Goal: Task Accomplishment & Management: Manage account settings

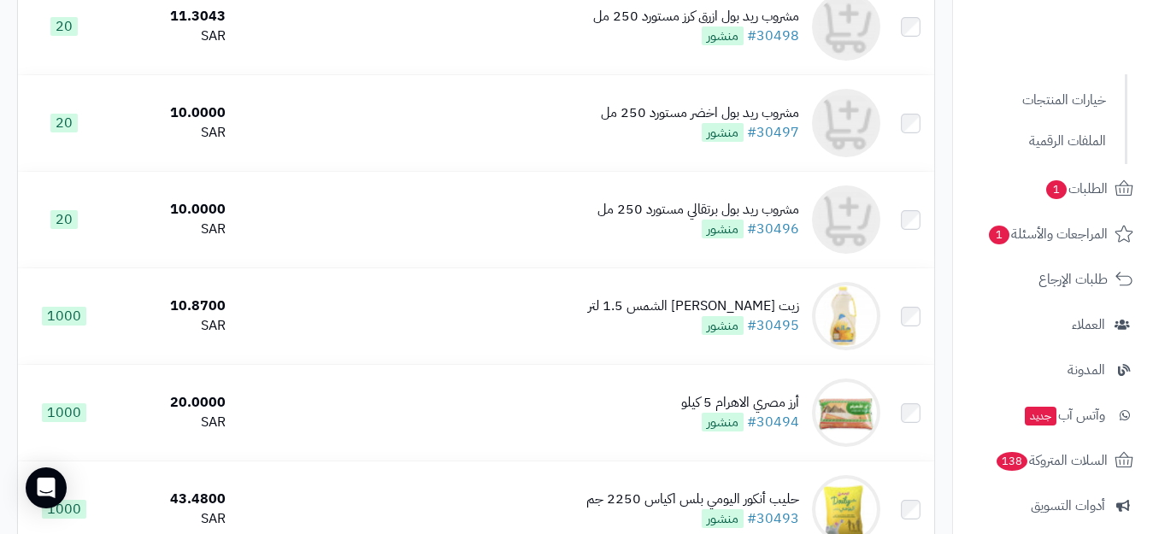
scroll to position [342, 0]
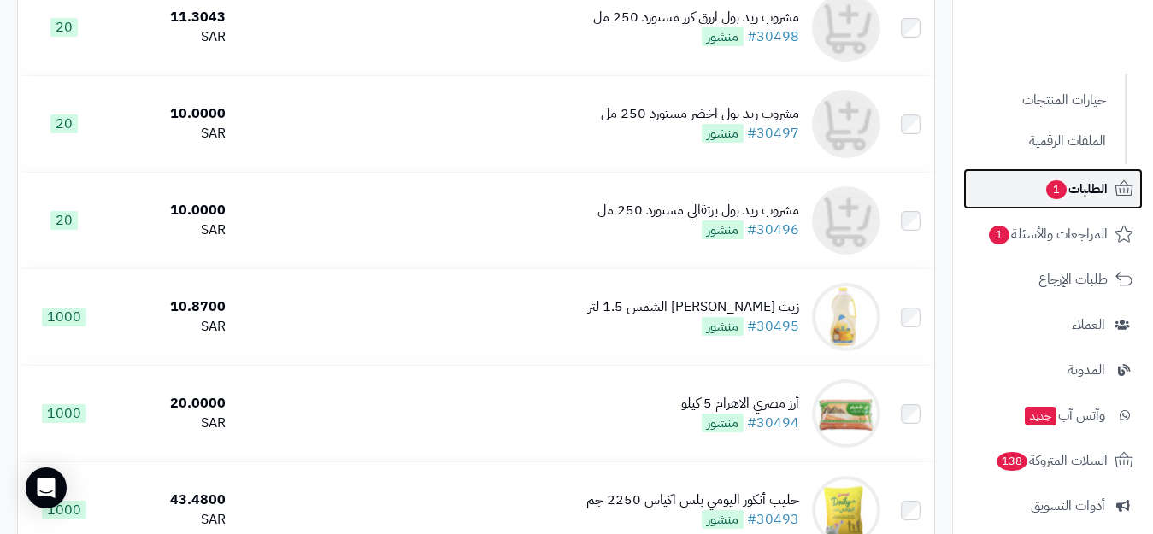
click at [1090, 180] on span "الطلبات 1" at bounding box center [1076, 189] width 63 height 24
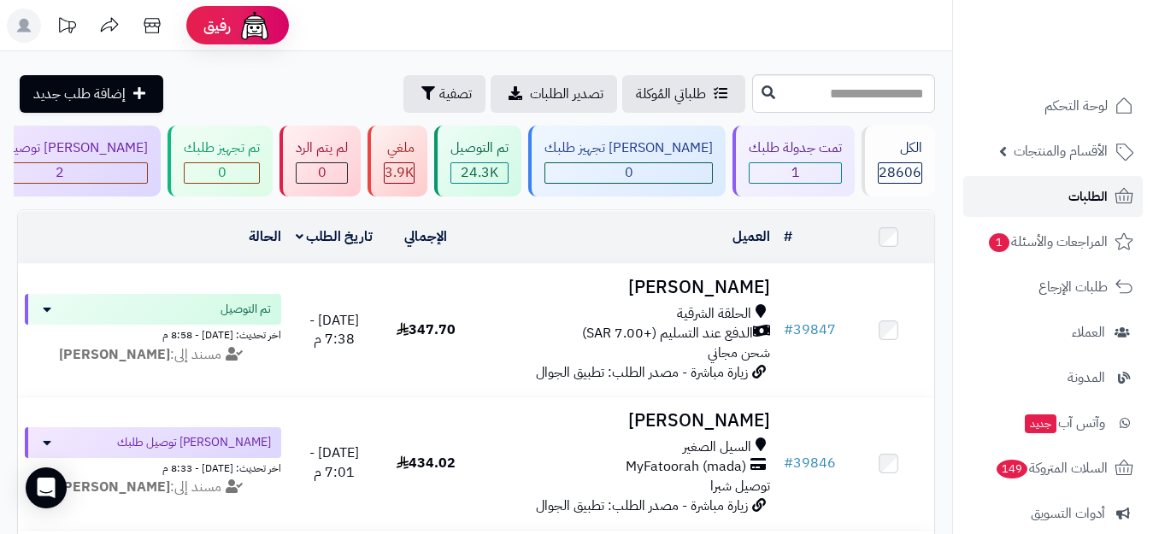
click at [1121, 191] on icon at bounding box center [1125, 195] width 18 height 15
click at [1053, 148] on span "الأقسام والمنتجات" at bounding box center [1061, 151] width 94 height 24
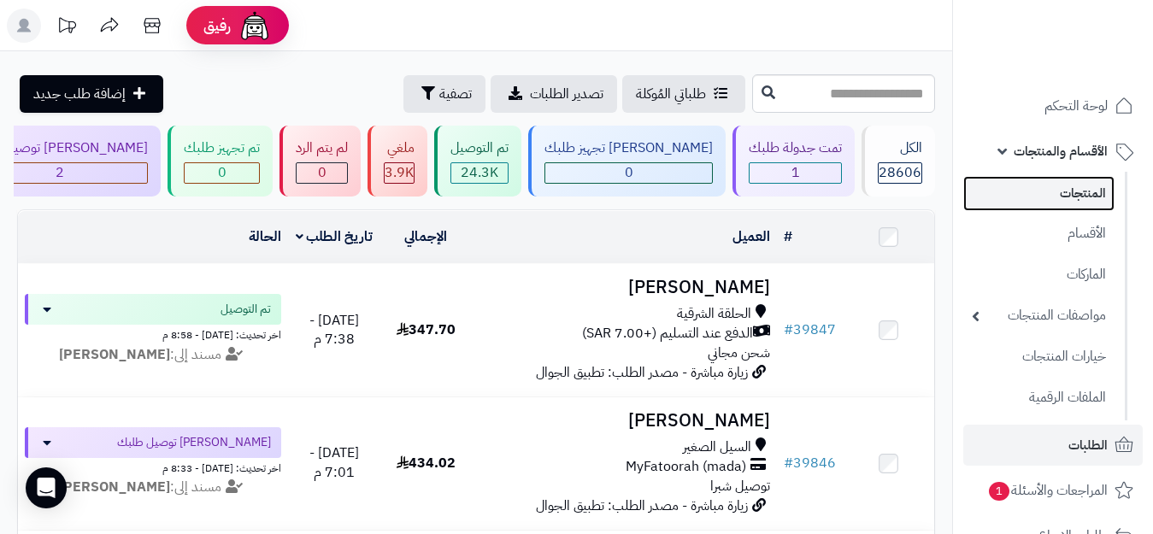
click at [1057, 198] on link "المنتجات" at bounding box center [1038, 193] width 151 height 35
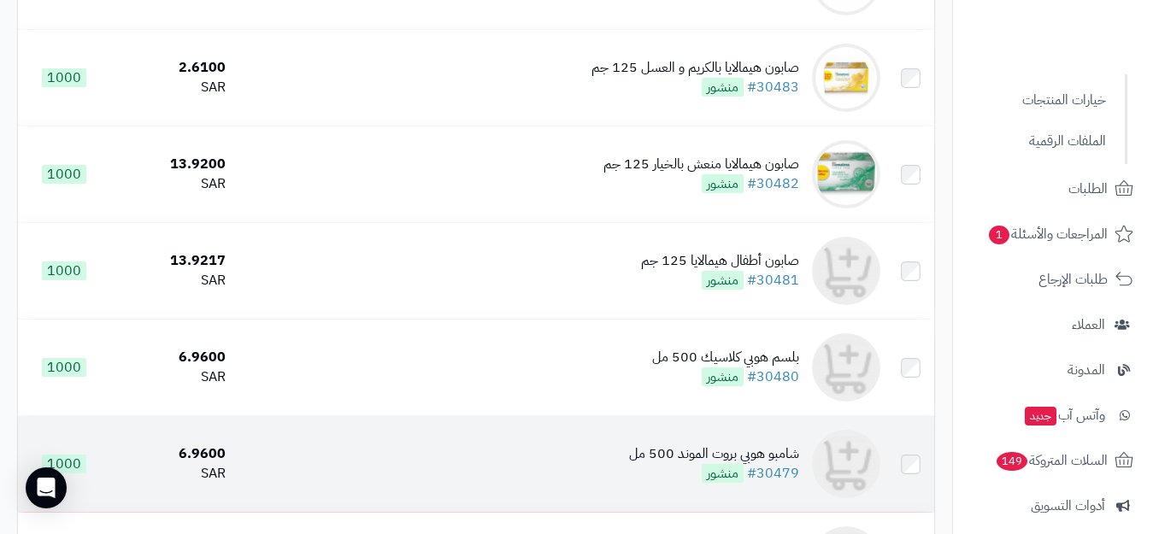
scroll to position [1795, 0]
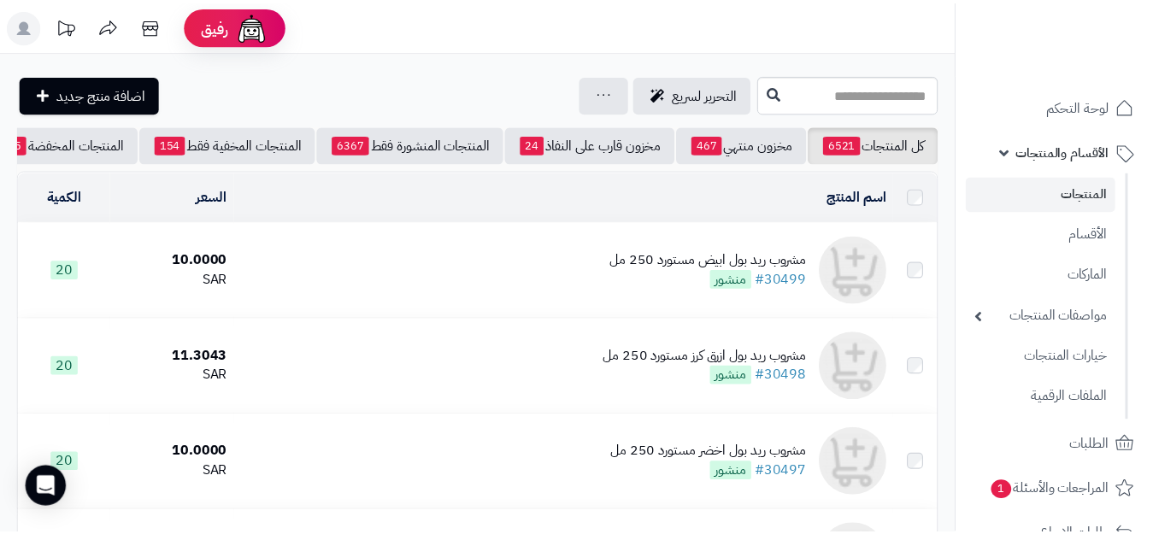
scroll to position [1794, 0]
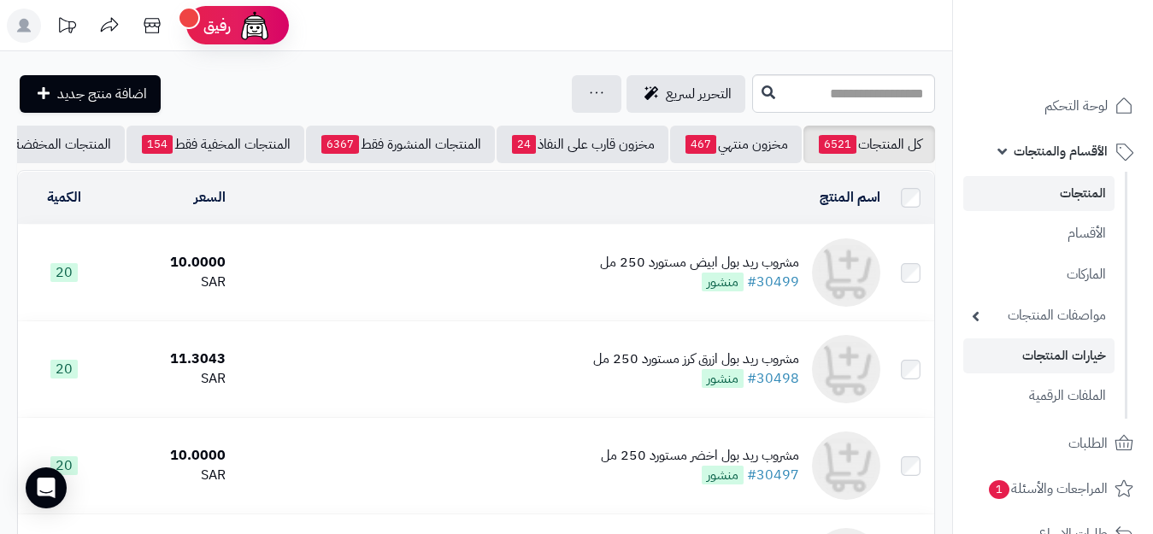
scroll to position [85, 0]
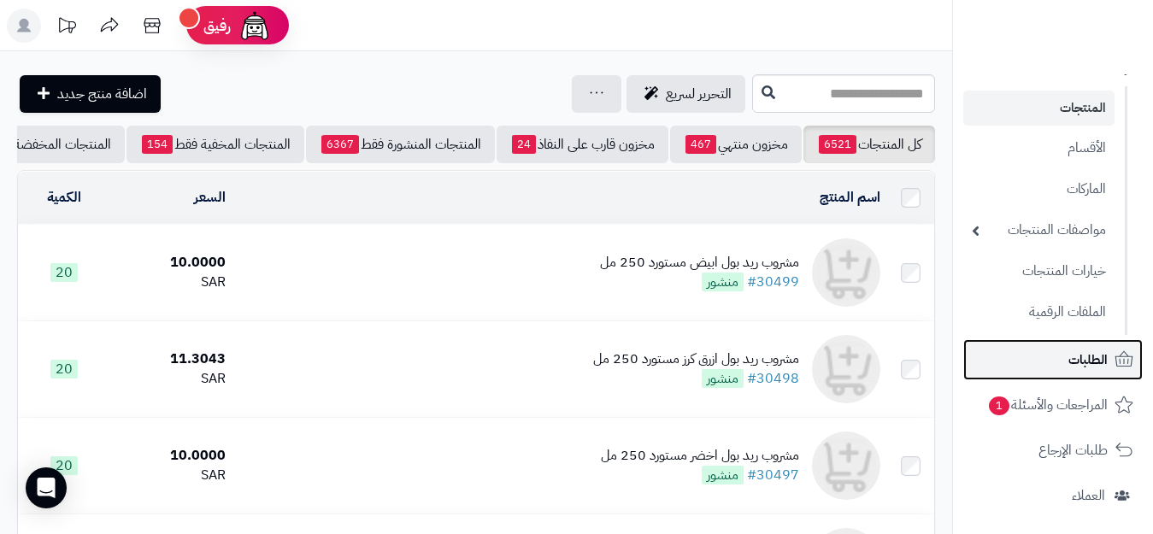
click at [1084, 368] on span "الطلبات" at bounding box center [1088, 360] width 39 height 24
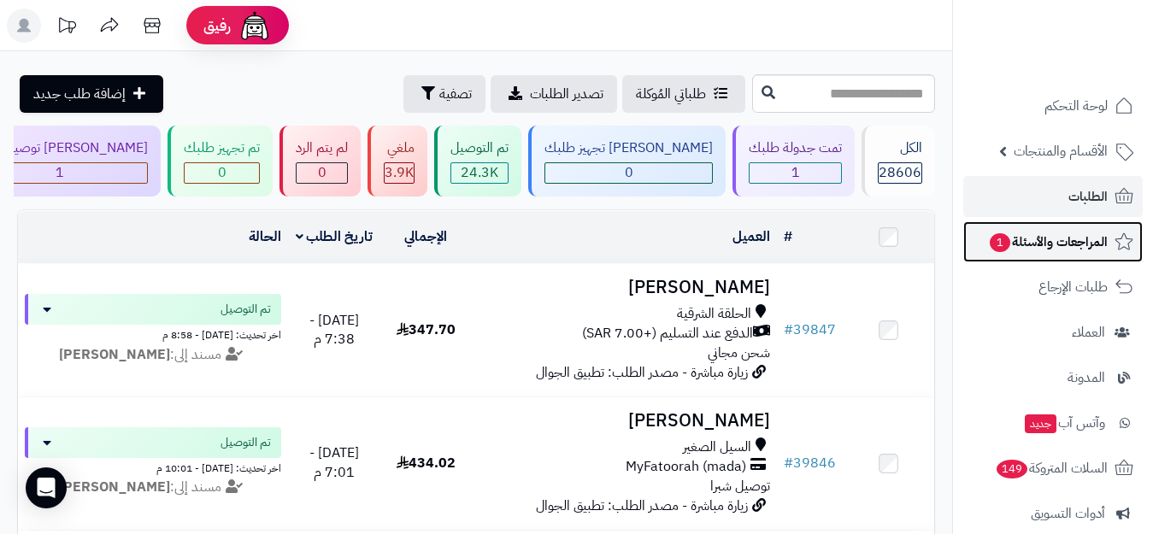
click at [1029, 245] on span "المراجعات والأسئلة 1" at bounding box center [1048, 242] width 120 height 24
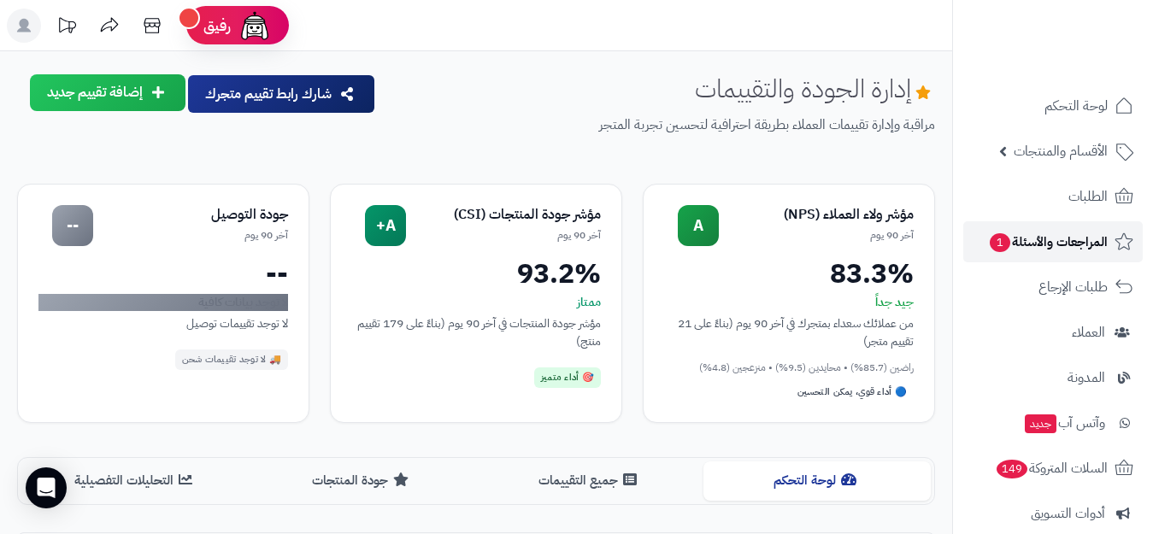
click at [1074, 242] on span "المراجعات والأسئلة 1" at bounding box center [1048, 242] width 120 height 24
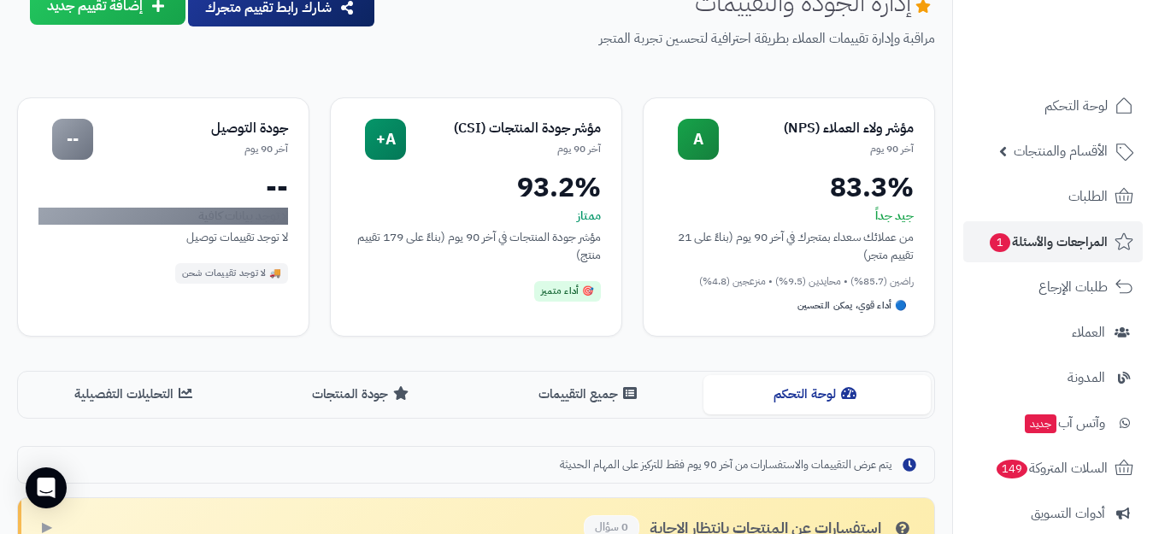
scroll to position [256, 0]
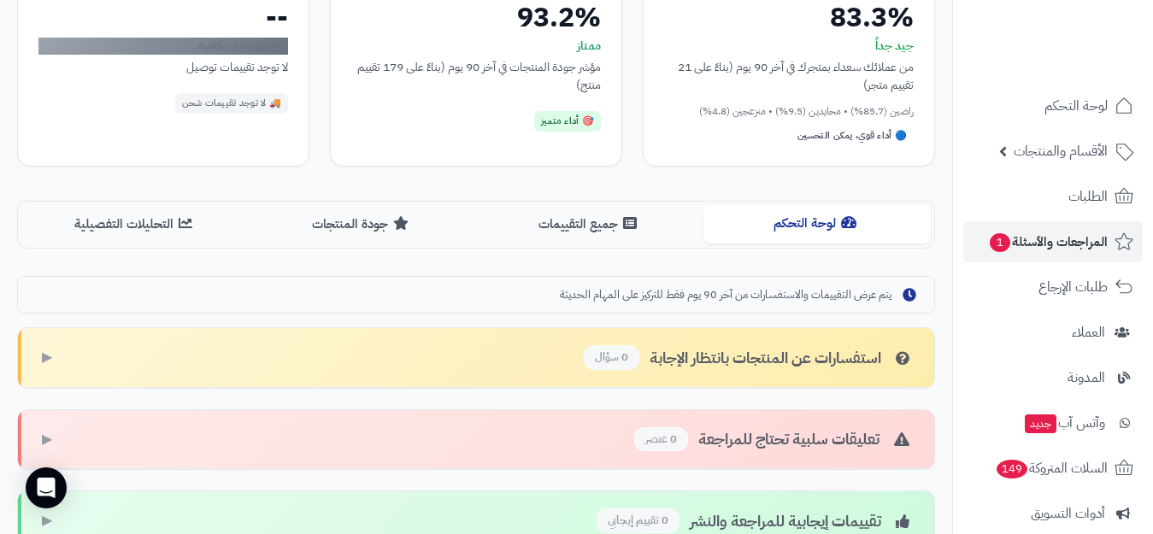
click at [769, 230] on button "لوحة التحكم" at bounding box center [817, 223] width 227 height 38
click at [580, 223] on button "جميع التقييمات" at bounding box center [589, 223] width 227 height 38
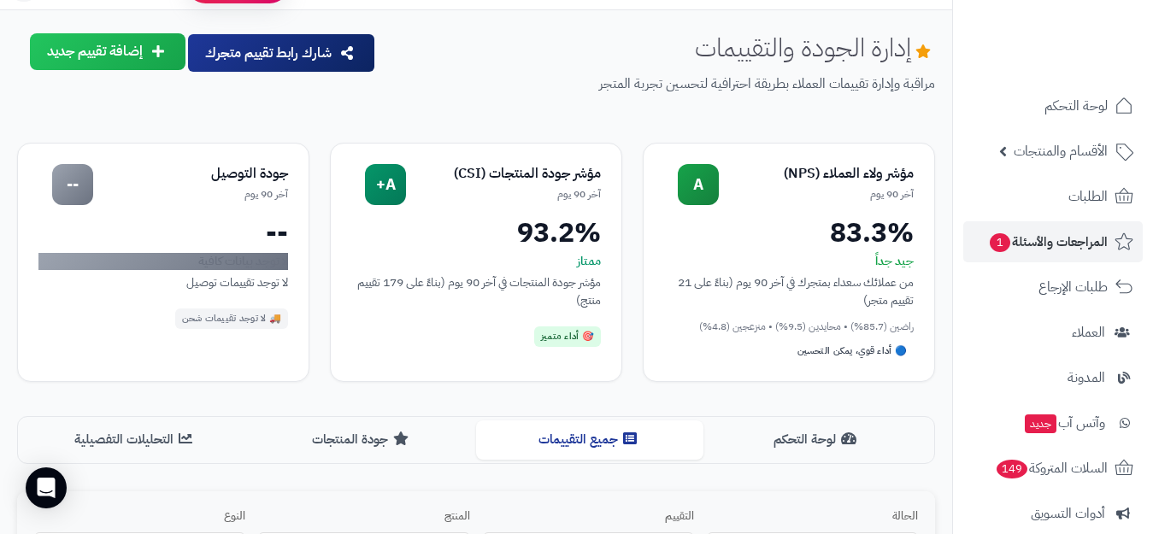
scroll to position [0, 0]
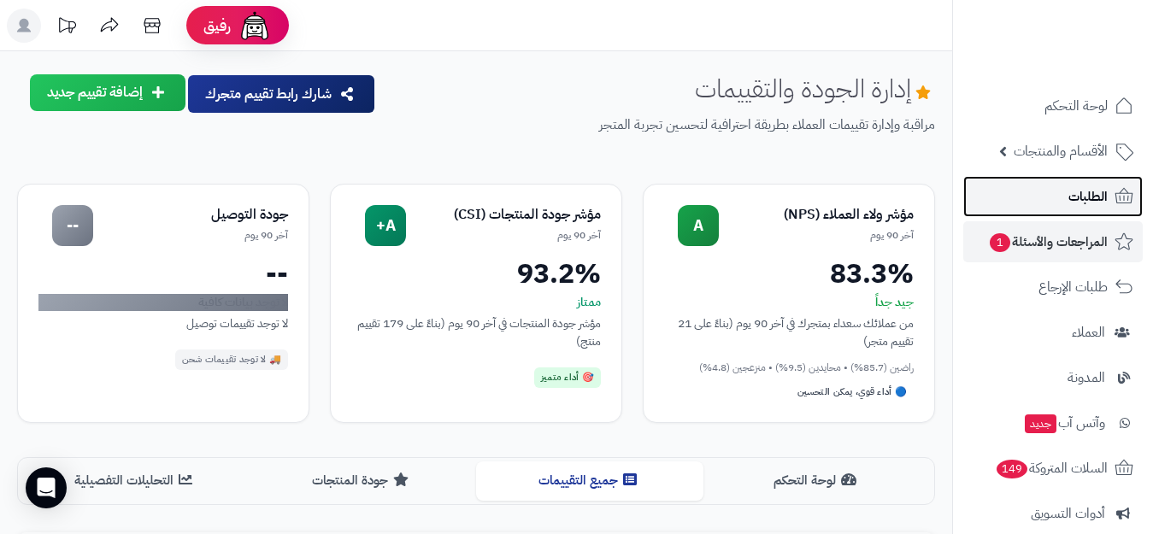
click at [1107, 205] on span "الطلبات" at bounding box center [1088, 197] width 39 height 24
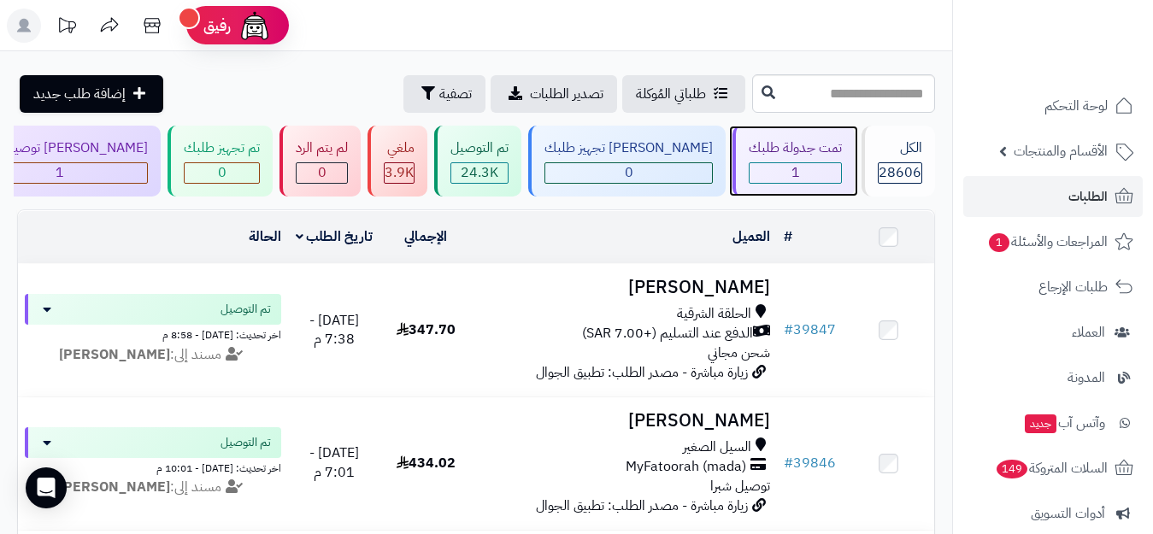
click at [819, 169] on div "1" at bounding box center [795, 173] width 91 height 20
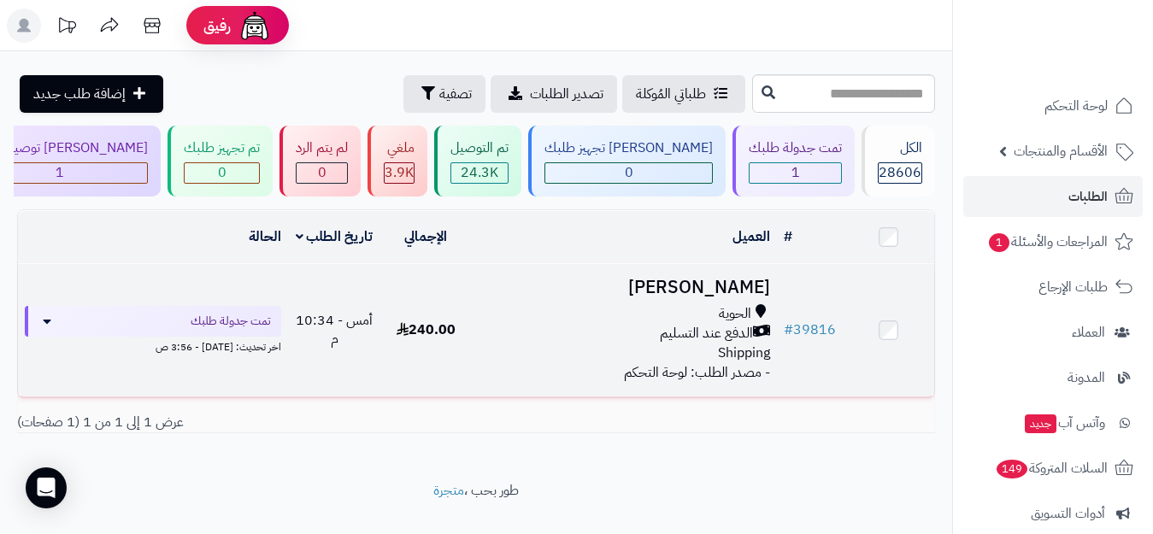
click at [579, 324] on div "الحوية" at bounding box center [624, 314] width 291 height 20
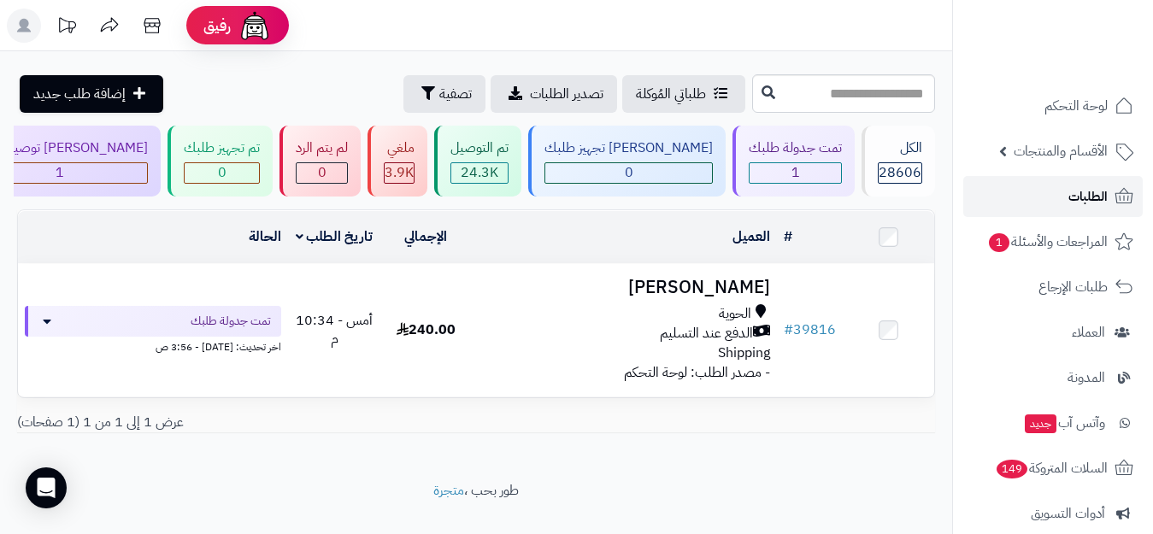
click at [1068, 205] on link "الطلبات" at bounding box center [1053, 196] width 180 height 41
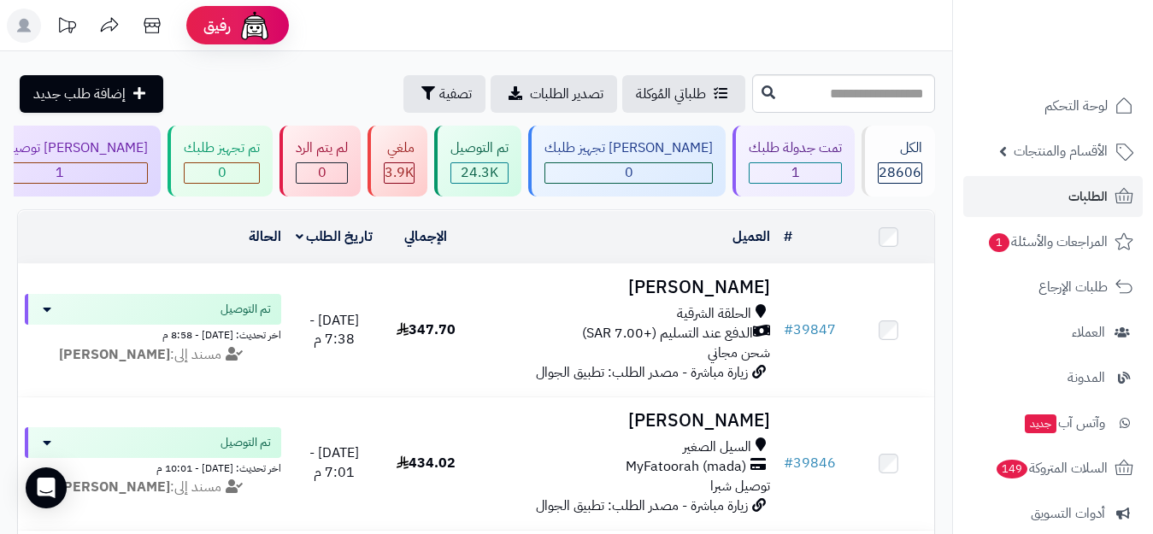
click at [16, 27] on rect at bounding box center [24, 26] width 34 height 34
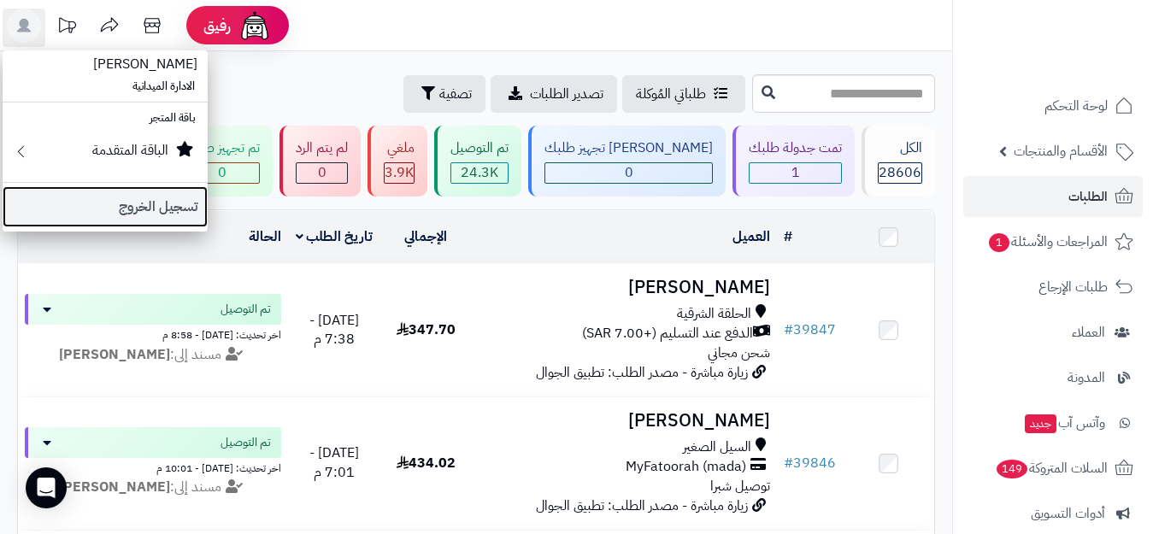
click at [177, 200] on link "تسجيل الخروج" at bounding box center [105, 206] width 205 height 41
